Goal: Navigation & Orientation: Find specific page/section

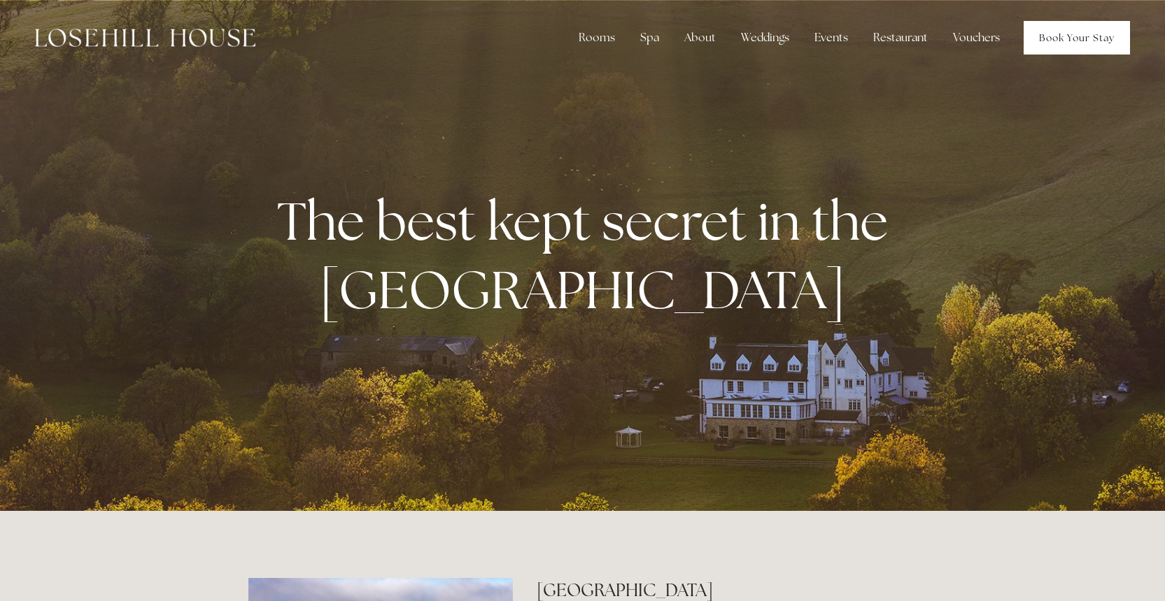
click at [1070, 45] on link "Book Your Stay" at bounding box center [1076, 38] width 106 height 34
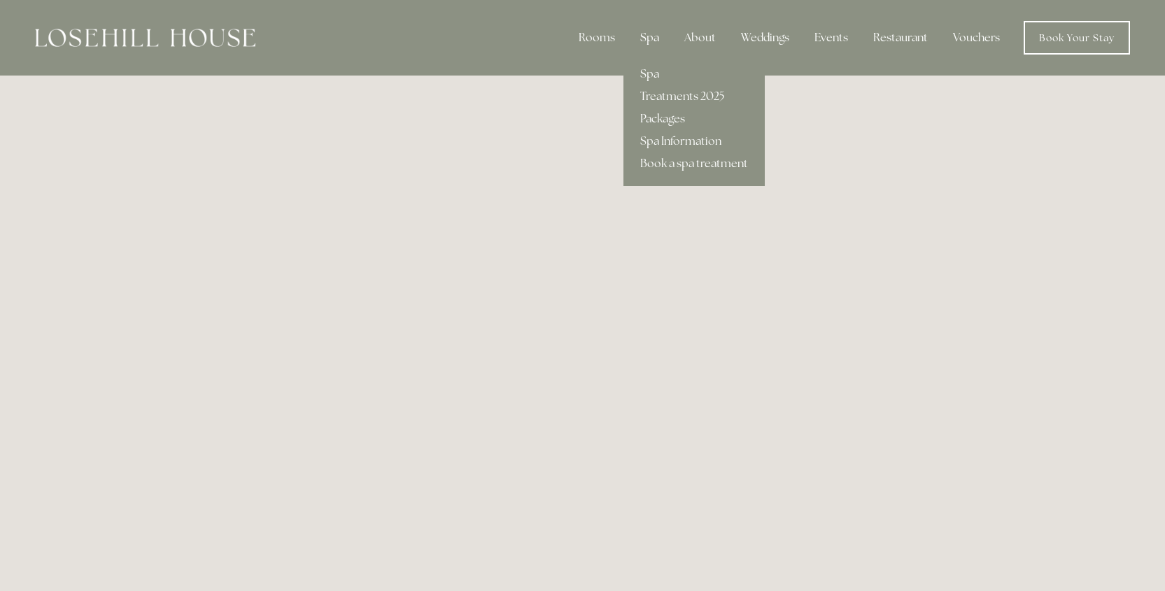
click at [658, 39] on div "Spa" at bounding box center [649, 38] width 41 height 28
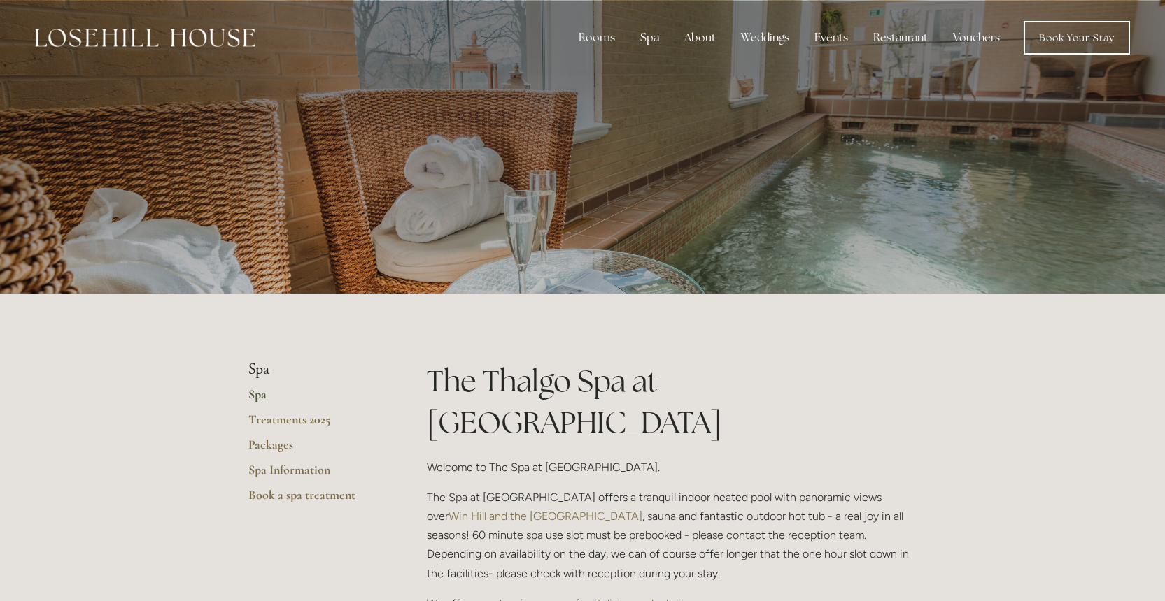
scroll to position [3, 0]
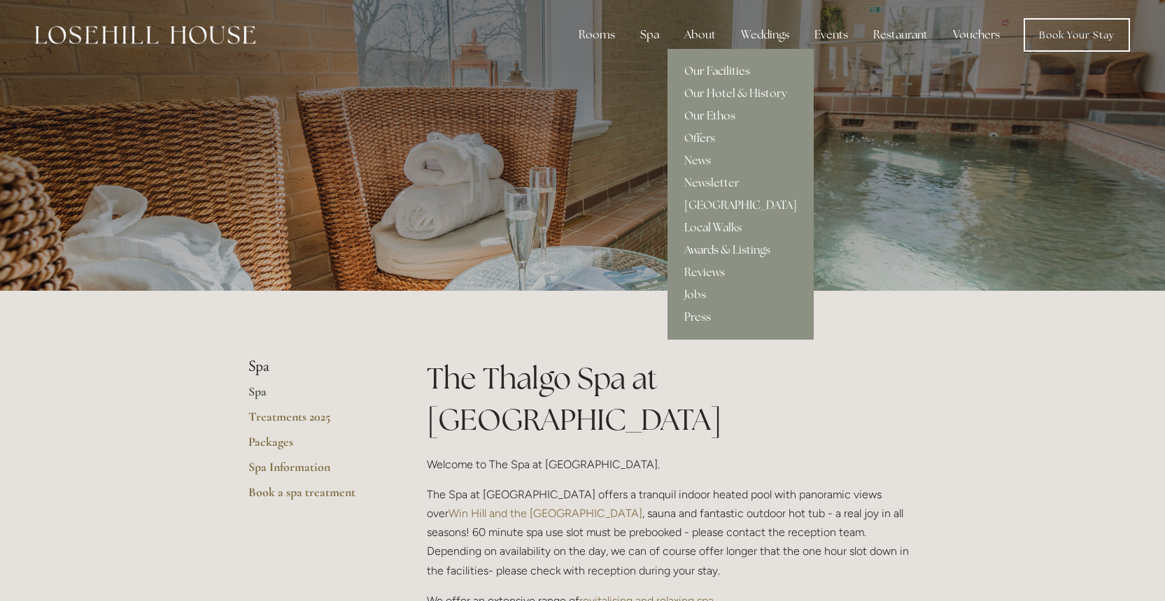
click at [705, 70] on link "Our Facilities" at bounding box center [740, 71] width 146 height 22
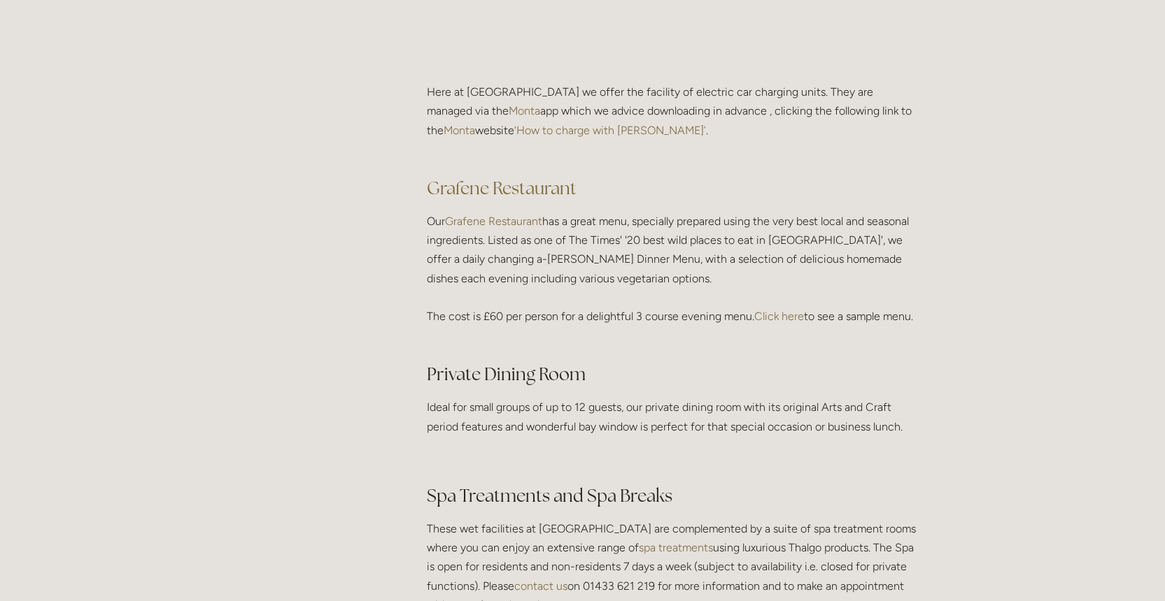
scroll to position [1970, 0]
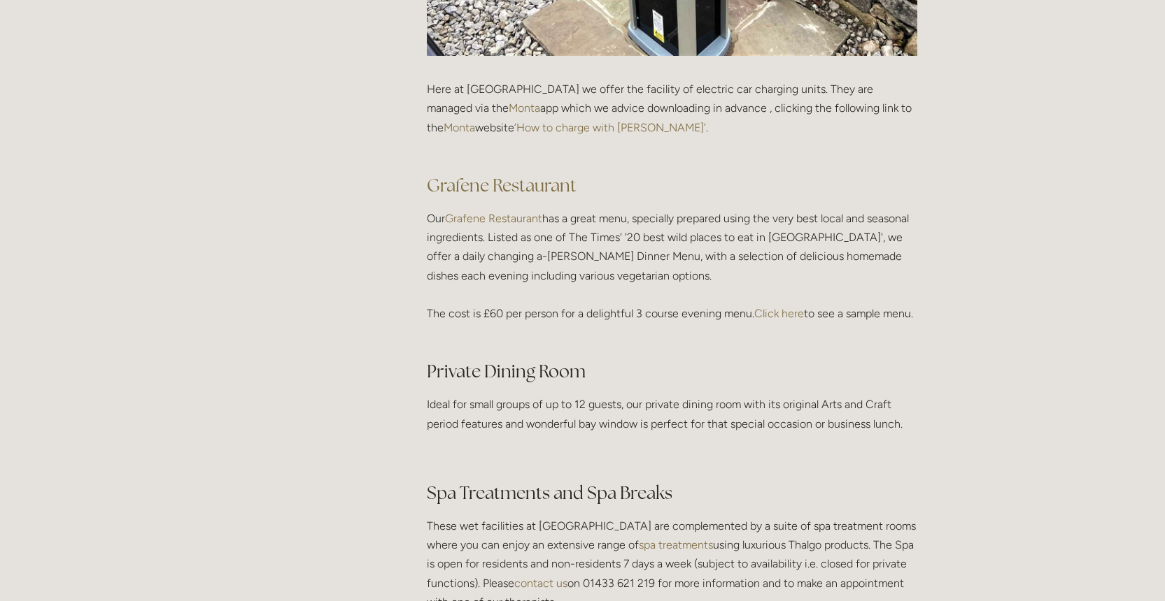
click at [499, 218] on link "Grafene Restaurant" at bounding box center [493, 218] width 97 height 13
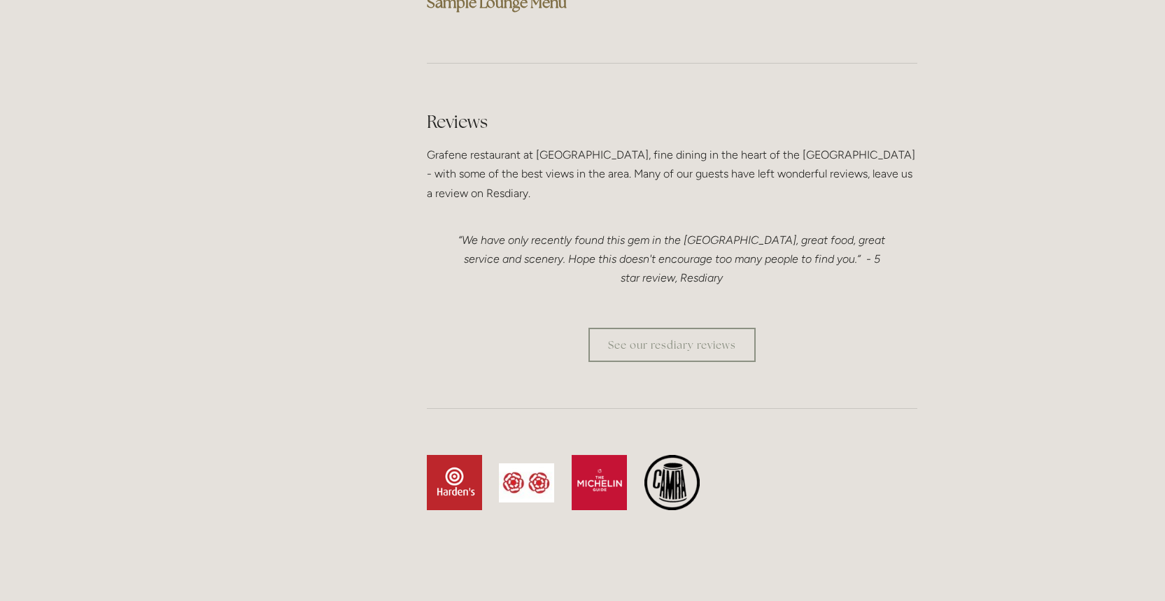
scroll to position [4043, 0]
